Goal: Task Accomplishment & Management: Manage account settings

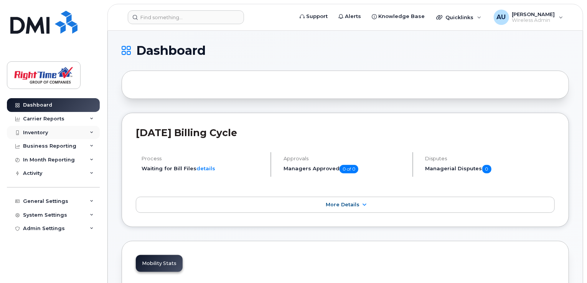
click at [90, 133] on icon at bounding box center [92, 133] width 4 height 4
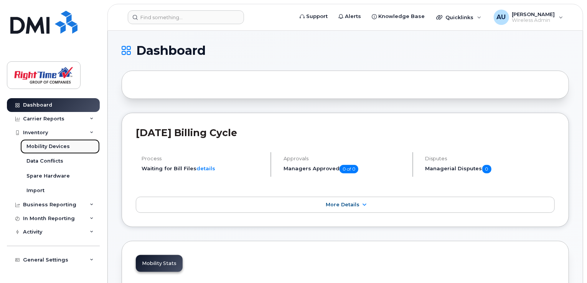
click at [54, 145] on div "Mobility Devices" at bounding box center [47, 146] width 43 height 7
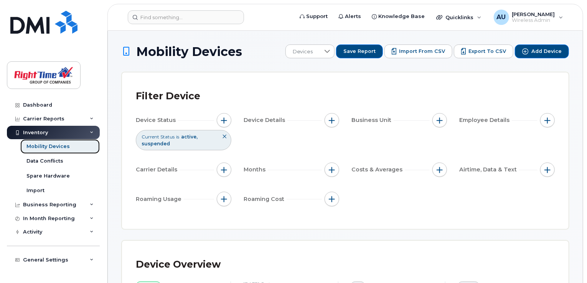
click at [66, 147] on div "Mobility Devices" at bounding box center [47, 146] width 43 height 7
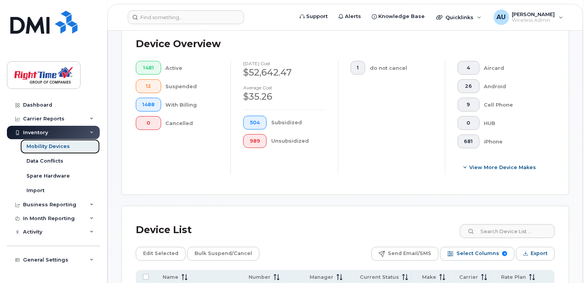
scroll to position [269, 0]
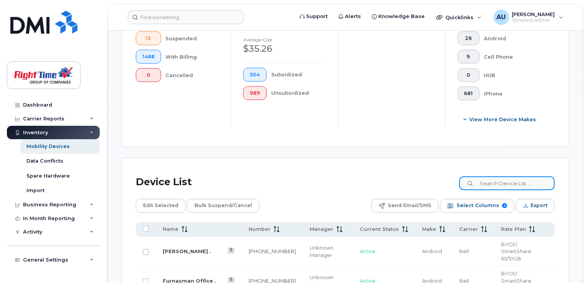
click at [494, 183] on input at bounding box center [507, 183] width 96 height 14
click at [497, 184] on input at bounding box center [507, 183] width 96 height 14
paste input "780-868-0036"
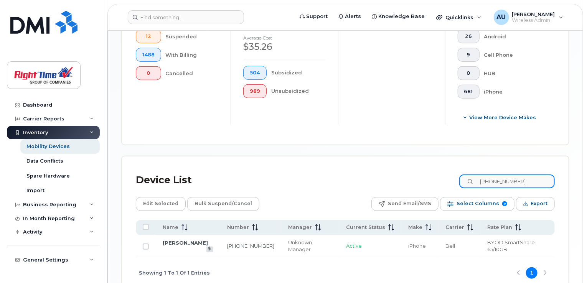
scroll to position [307, 0]
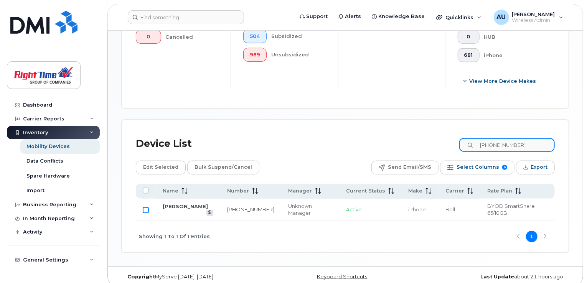
type input "780-868-0036"
click at [145, 207] on input "Row Unselected" at bounding box center [146, 210] width 6 height 6
checkbox input "true"
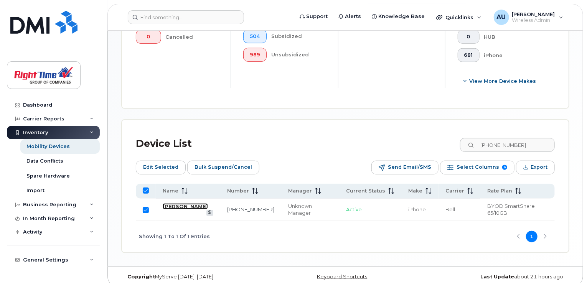
click at [185, 204] on link "[PERSON_NAME]" at bounding box center [185, 206] width 45 height 6
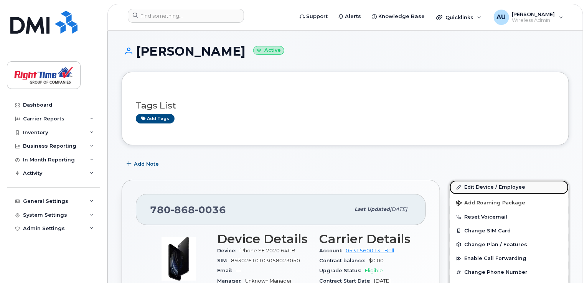
click at [488, 188] on link "Edit Device / Employee" at bounding box center [509, 187] width 119 height 14
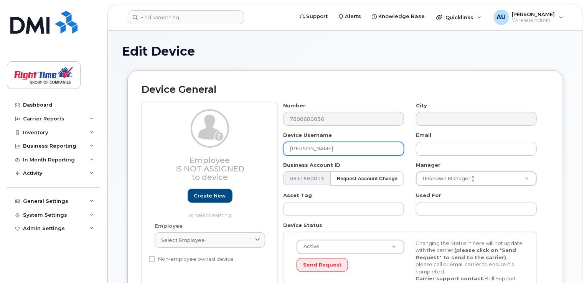
click at [330, 149] on input "[PERSON_NAME]" at bounding box center [343, 149] width 121 height 14
drag, startPoint x: 328, startPoint y: 149, endPoint x: 289, endPoint y: 148, distance: 39.5
click at [289, 148] on input "[PERSON_NAME]" at bounding box center [343, 149] width 121 height 14
paste input "Scott Deshane"
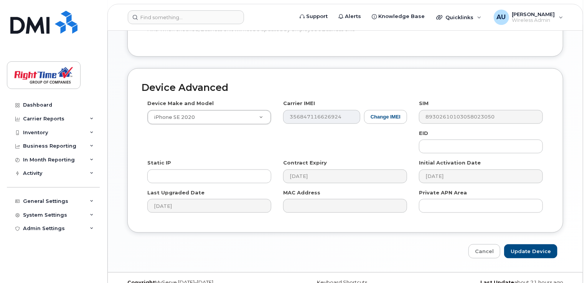
scroll to position [384, 0]
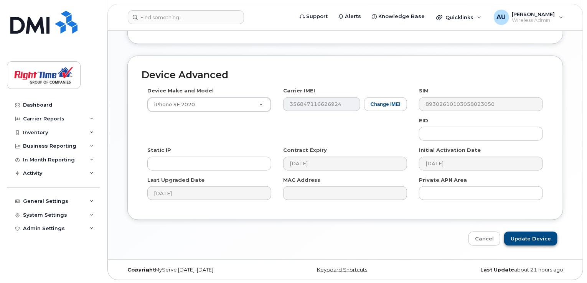
type input "Scott Deshane"
click at [536, 241] on input "Update Device" at bounding box center [530, 239] width 53 height 14
type input "Saving..."
